Goal: Complete application form

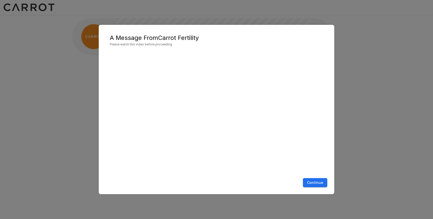
click at [320, 184] on button "Continue" at bounding box center [315, 182] width 24 height 9
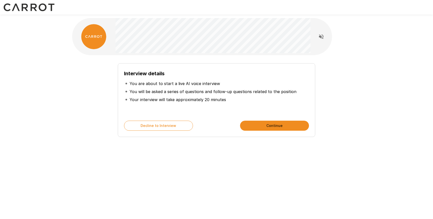
click at [277, 127] on button "Continue" at bounding box center [274, 125] width 69 height 10
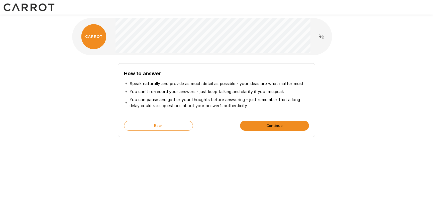
click at [276, 127] on button "Continue" at bounding box center [274, 125] width 69 height 10
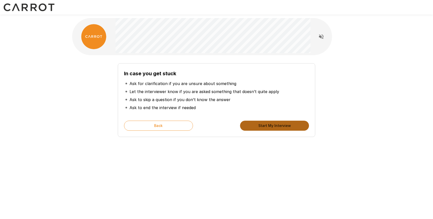
click at [276, 127] on button "Start My Interview" at bounding box center [274, 125] width 69 height 10
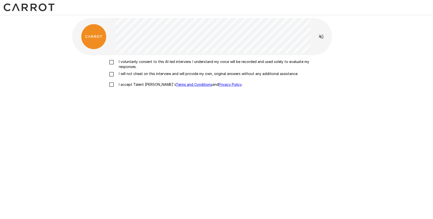
click at [165, 63] on p "I voluntarily consent to this AI-led interview. I understand my voice will be r…" at bounding box center [222, 64] width 210 height 10
click at [164, 70] on div "I voluntarily consent to this AI-led interview. I understand my voice will be r…" at bounding box center [216, 74] width 285 height 31
click at [142, 74] on p "I will not cheat on this interview and will provide my own, original answers wi…" at bounding box center [207, 73] width 181 height 5
click at [138, 85] on p "I accept Talent Llama's Terms and Conditions and Privacy Policy ." at bounding box center [179, 84] width 125 height 5
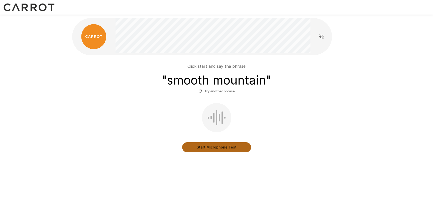
click at [224, 150] on button "Start Microphone Test" at bounding box center [216, 147] width 69 height 10
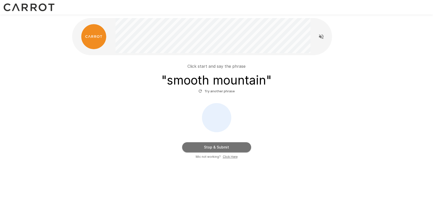
click at [222, 149] on button "Stop & Submit" at bounding box center [216, 147] width 69 height 10
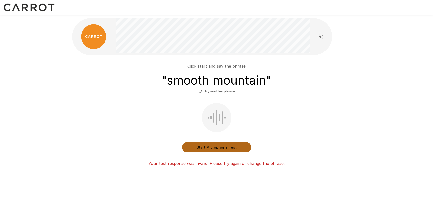
click at [217, 148] on button "Start Microphone Test" at bounding box center [216, 147] width 69 height 10
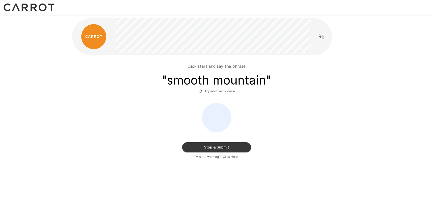
click at [224, 147] on button "Stop & Submit" at bounding box center [216, 147] width 69 height 10
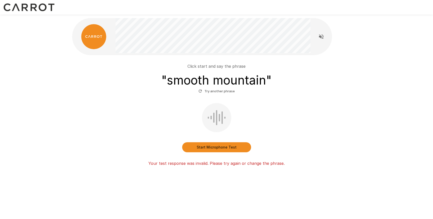
click at [394, 38] on div "Click start and say the phrase " smooth mountain " Try another phrase Start Mic…" at bounding box center [216, 104] width 433 height 208
click at [321, 38] on icon "Read questions aloud" at bounding box center [321, 37] width 6 height 6
click at [223, 148] on button "Start Microphone Test" at bounding box center [216, 147] width 69 height 10
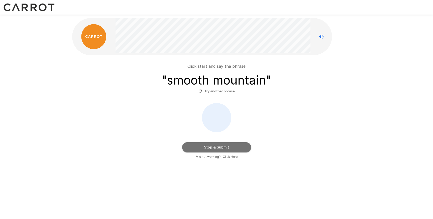
click at [219, 148] on button "Stop & Submit" at bounding box center [216, 147] width 69 height 10
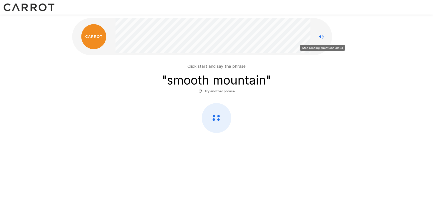
click at [321, 37] on icon "Stop reading questions aloud" at bounding box center [321, 37] width 6 height 6
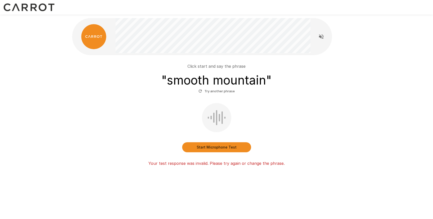
click at [215, 147] on button "Start Microphone Test" at bounding box center [216, 147] width 69 height 10
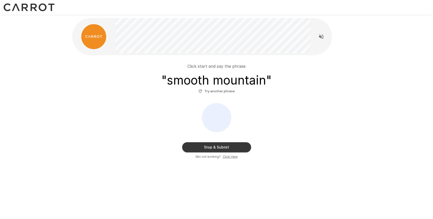
click at [215, 147] on button "Stop & Submit" at bounding box center [216, 147] width 69 height 10
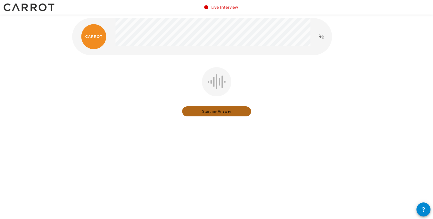
click at [229, 112] on button "Start my Answer" at bounding box center [216, 111] width 69 height 10
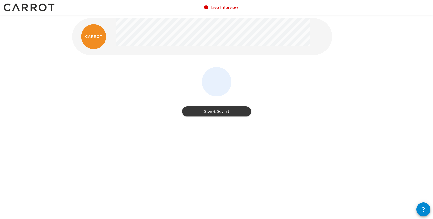
click at [229, 112] on button "Stop & Submit" at bounding box center [216, 111] width 69 height 10
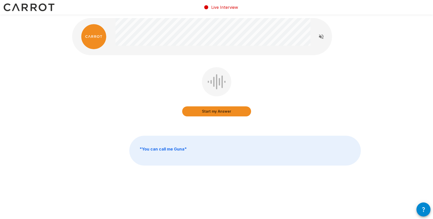
click at [229, 112] on button "Start my Answer" at bounding box center [216, 111] width 69 height 10
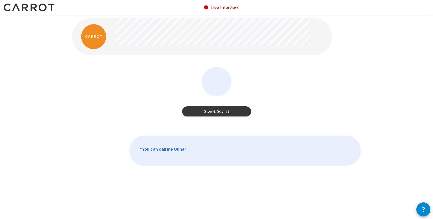
click at [225, 112] on button "Stop & Submit" at bounding box center [216, 111] width 69 height 10
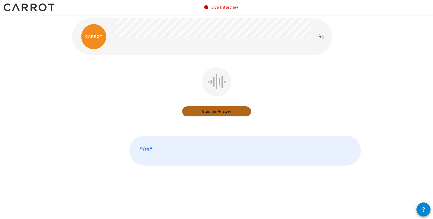
click at [225, 112] on button "Start my Answer" at bounding box center [216, 111] width 69 height 10
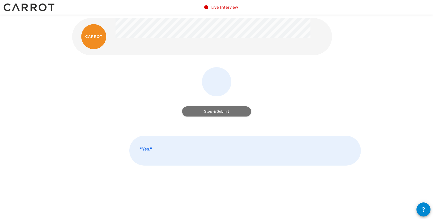
click at [225, 112] on button "Stop & Submit" at bounding box center [216, 111] width 69 height 10
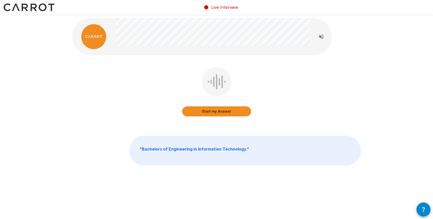
click at [219, 112] on button "Start my Answer" at bounding box center [216, 111] width 69 height 10
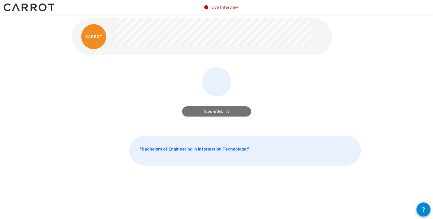
click at [215, 112] on button "Stop & Submit" at bounding box center [216, 111] width 69 height 10
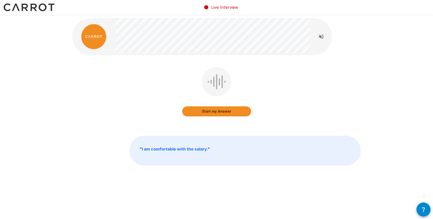
click at [228, 112] on button "Start my Answer" at bounding box center [216, 111] width 69 height 10
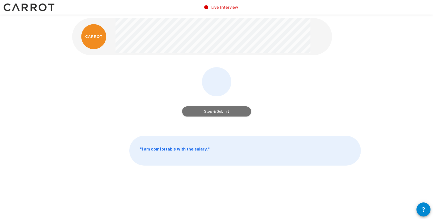
click at [202, 112] on button "Stop & Submit" at bounding box center [216, 111] width 69 height 10
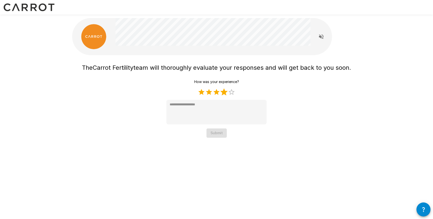
click at [224, 93] on label "4 Stars" at bounding box center [224, 92] width 8 height 8
type textarea "*"
click at [214, 133] on button "Submit" at bounding box center [216, 132] width 20 height 9
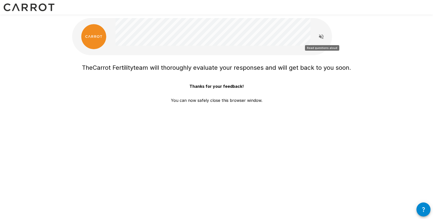
click at [324, 39] on button "Read questions aloud" at bounding box center [321, 37] width 10 height 10
